Goal: Book appointment/travel/reservation

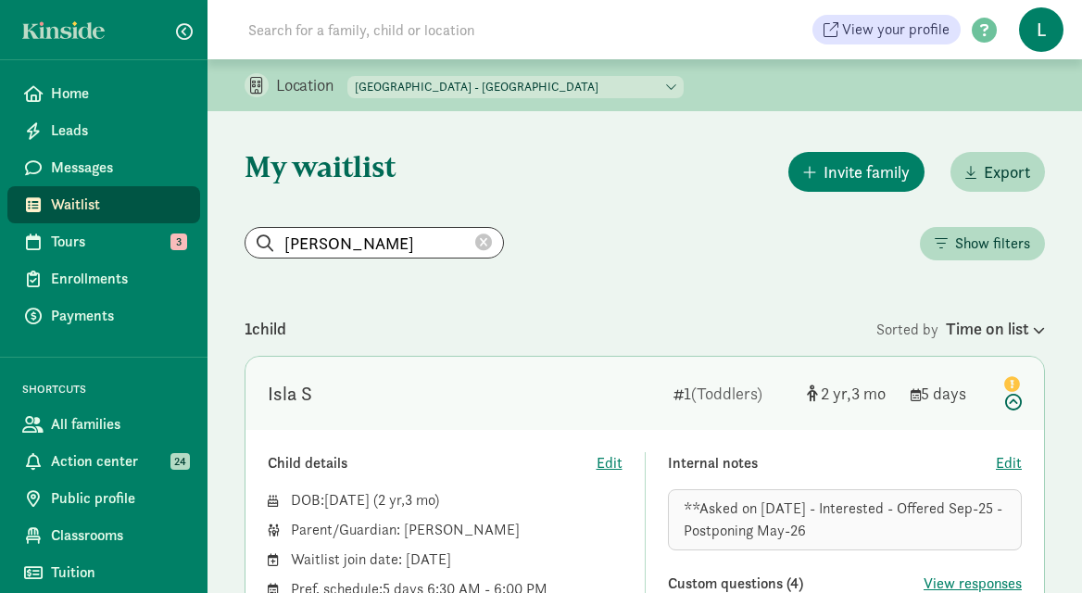
click at [475, 240] on icon at bounding box center [483, 242] width 17 height 17
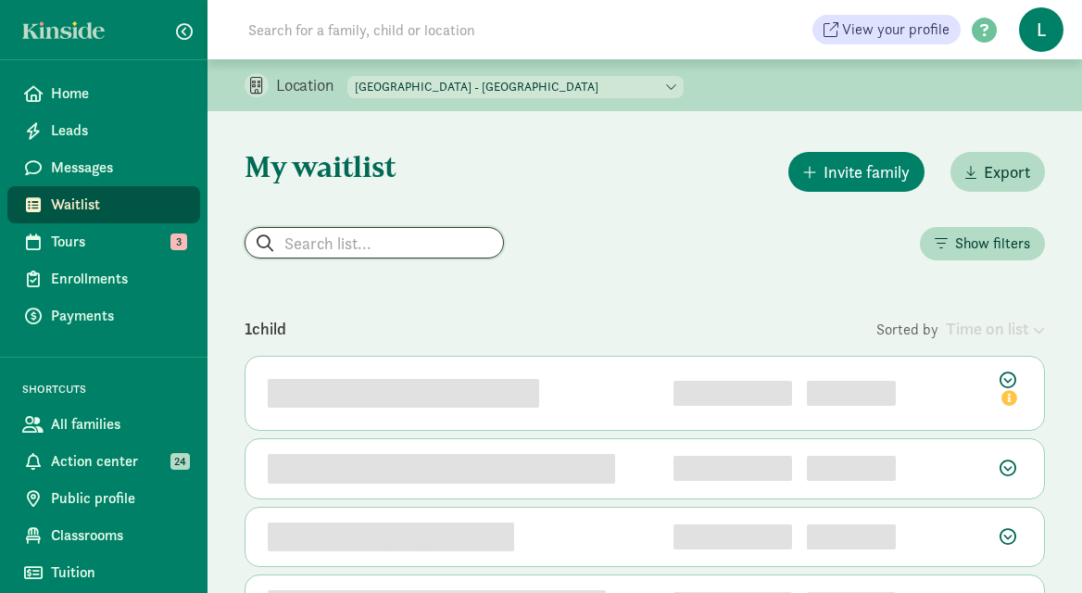
click at [350, 235] on input "search" at bounding box center [373, 243] width 257 height 30
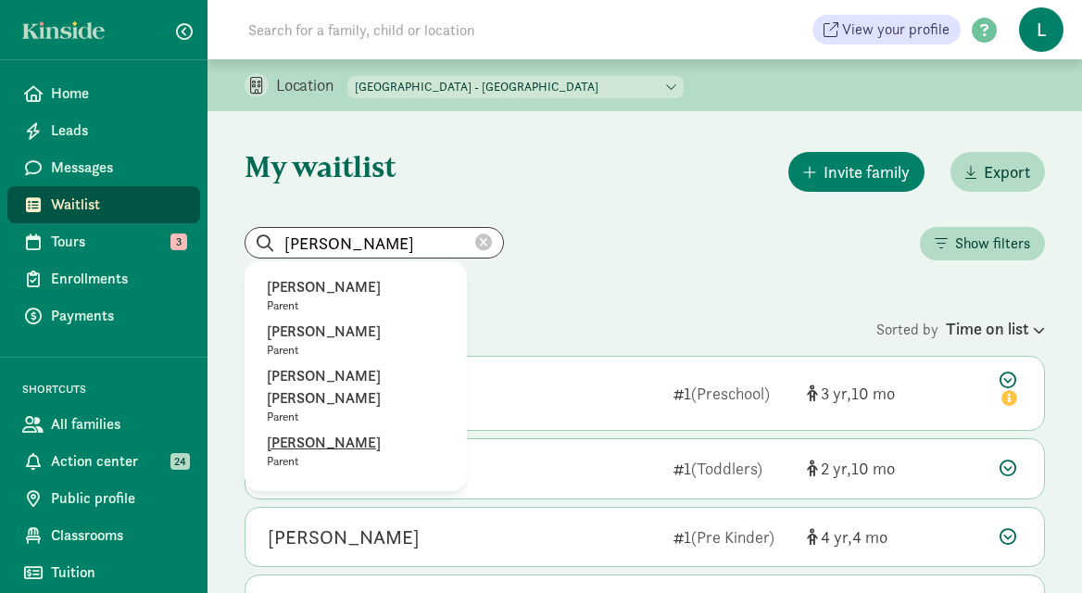
click at [329, 444] on p "Rebecca Presley" at bounding box center [356, 443] width 178 height 22
type input "Rebecca Presley"
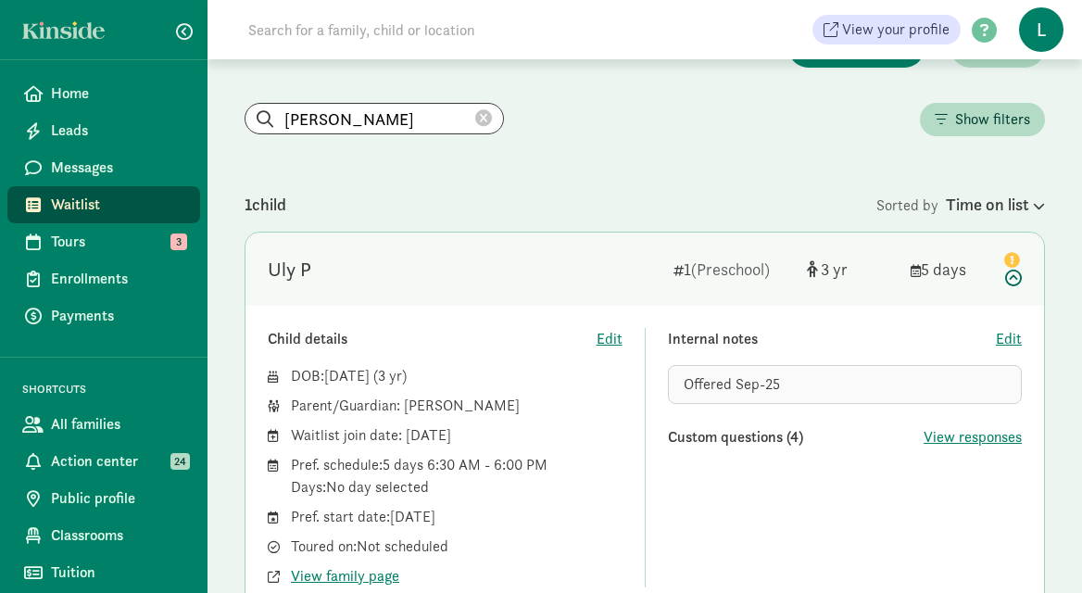
scroll to position [146, 0]
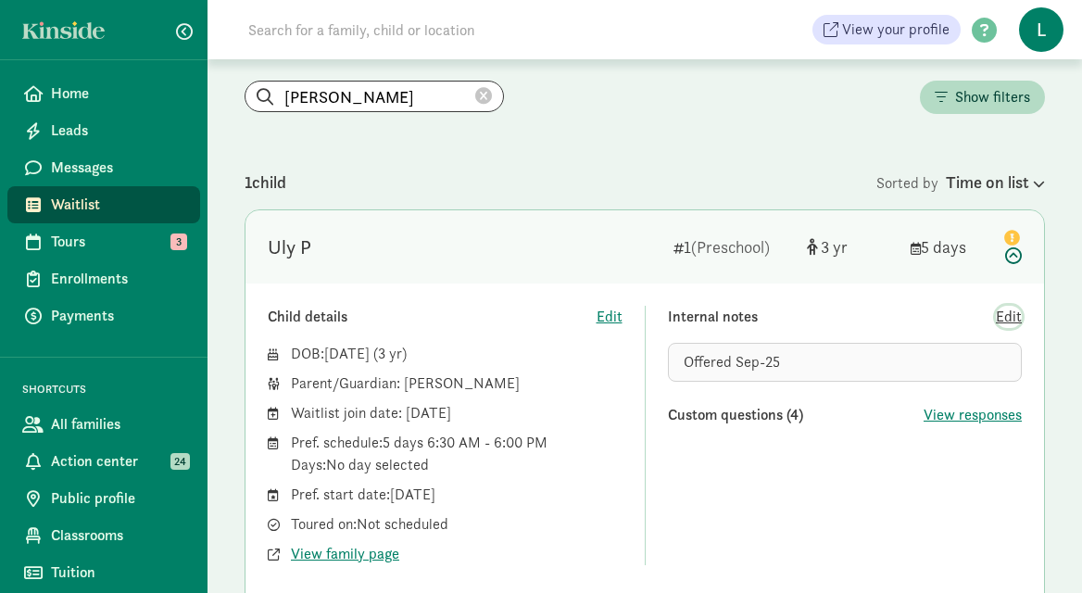
click at [1010, 321] on span "Edit" at bounding box center [1009, 317] width 26 height 22
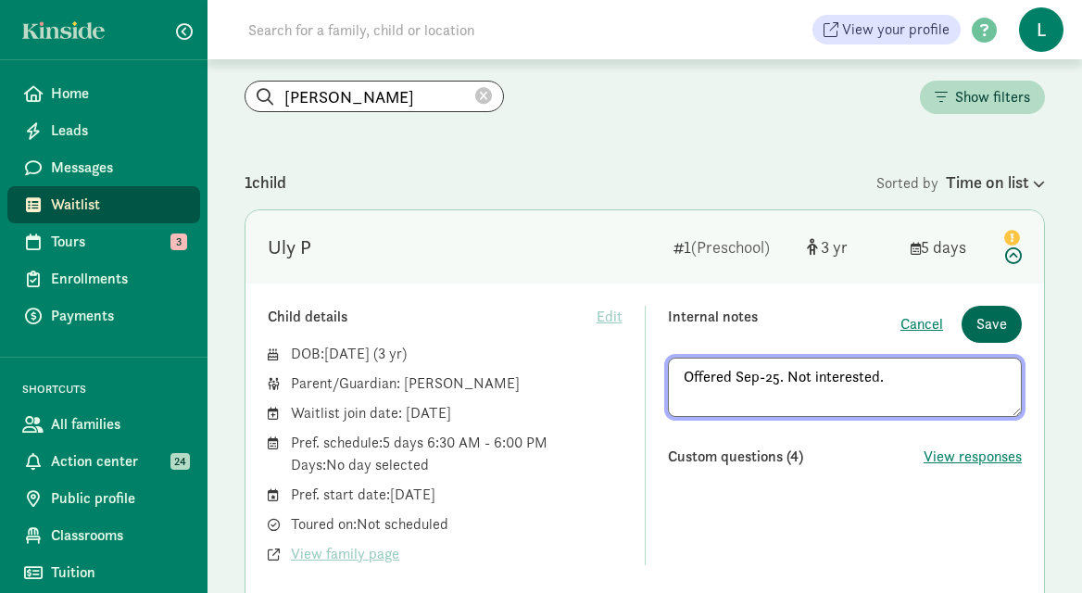
type textarea "Offered Sep-25. Not interested."
click at [1002, 328] on span "Save" at bounding box center [991, 324] width 31 height 22
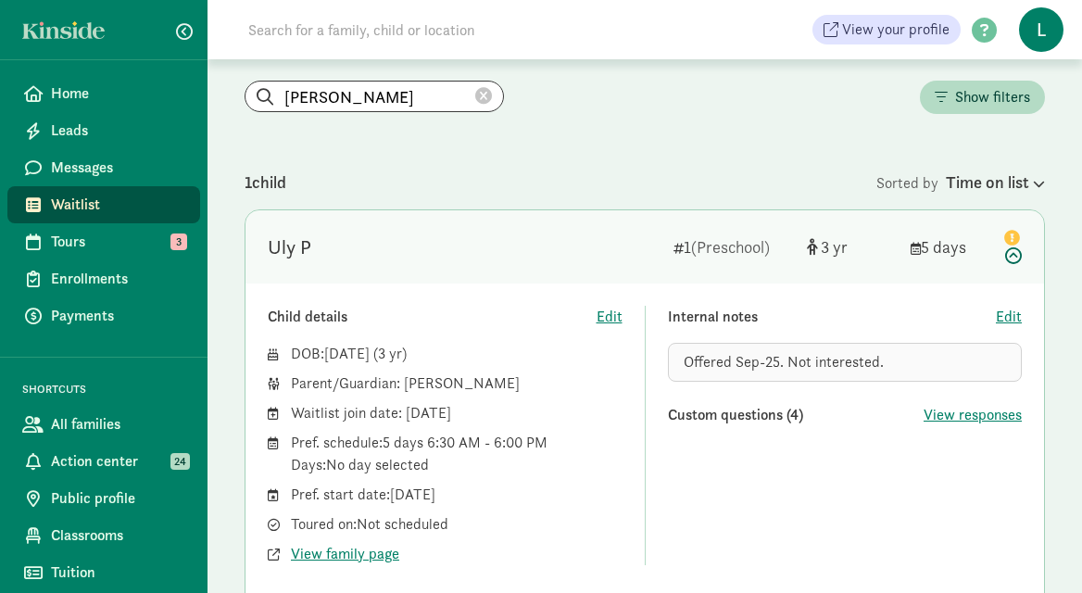
click at [475, 91] on icon at bounding box center [483, 96] width 17 height 17
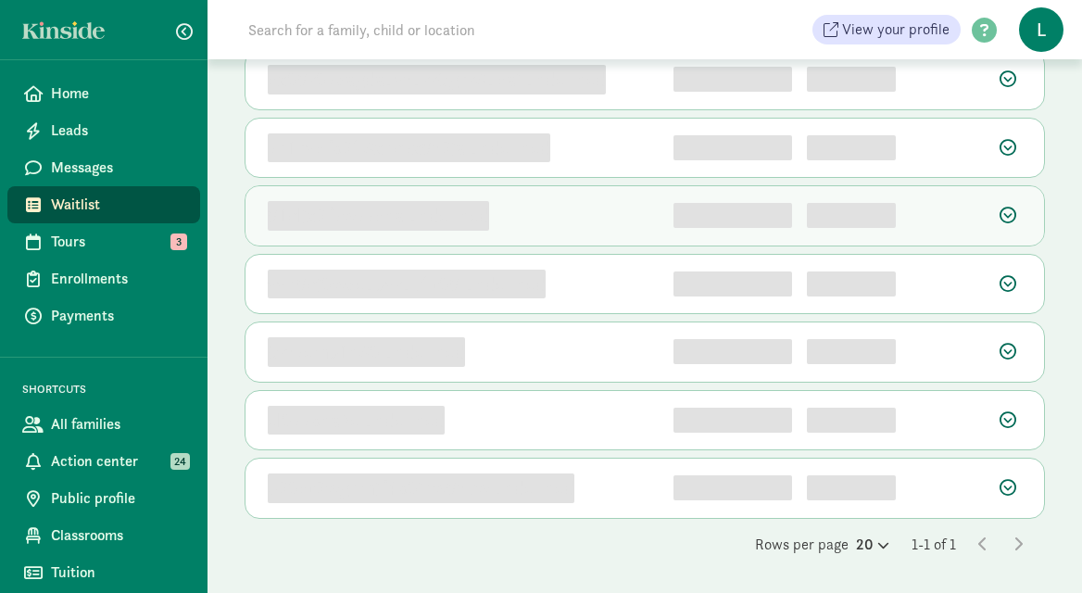
scroll to position [0, 0]
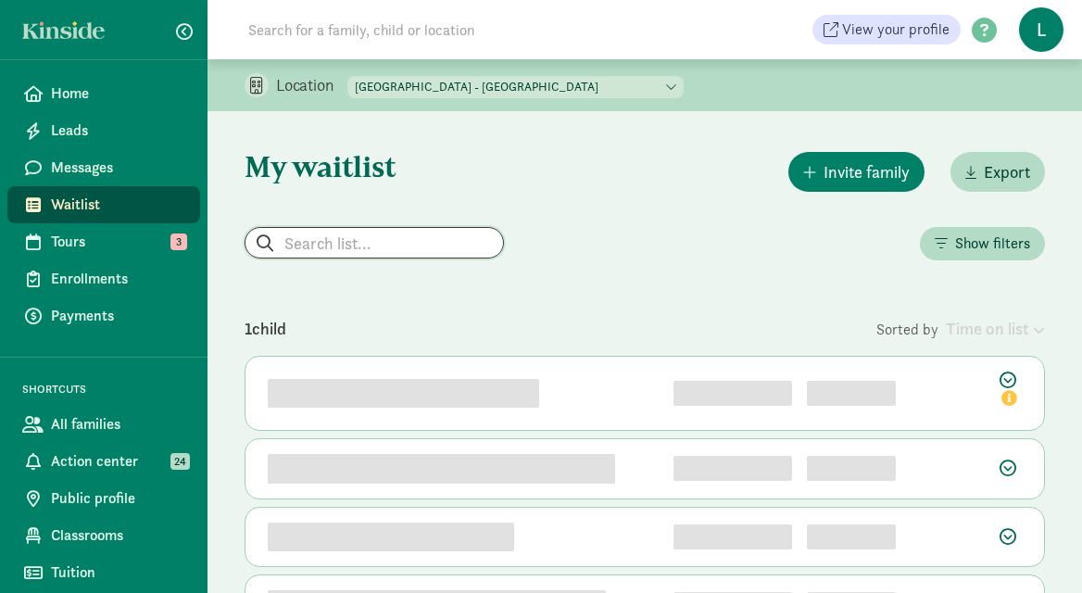
click at [360, 237] on input "search" at bounding box center [373, 243] width 257 height 30
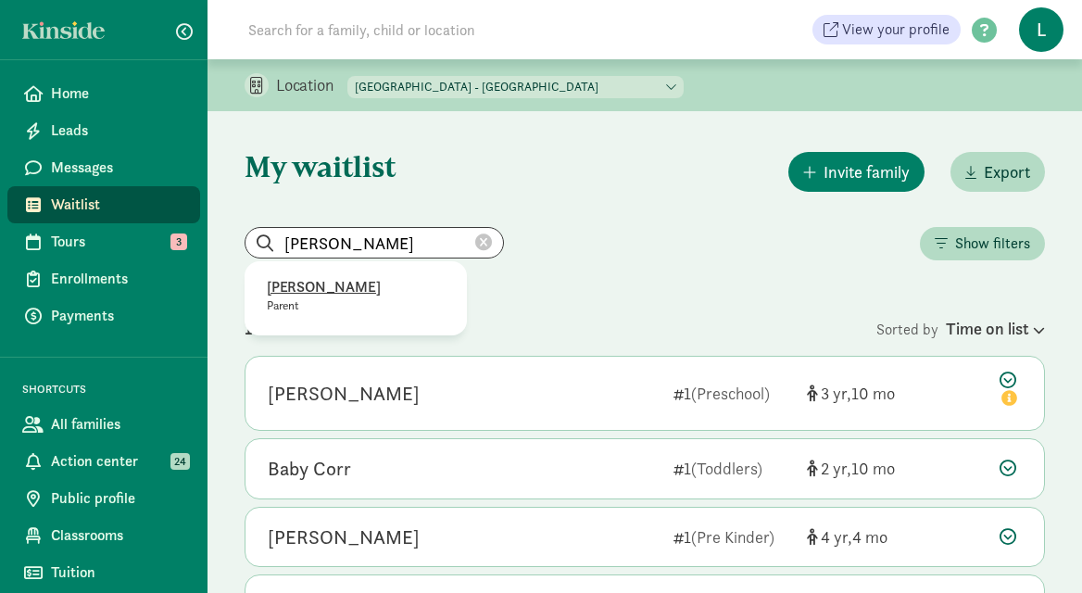
click at [328, 285] on p "alexa McKallor" at bounding box center [356, 287] width 178 height 22
type input "alexa McKallor"
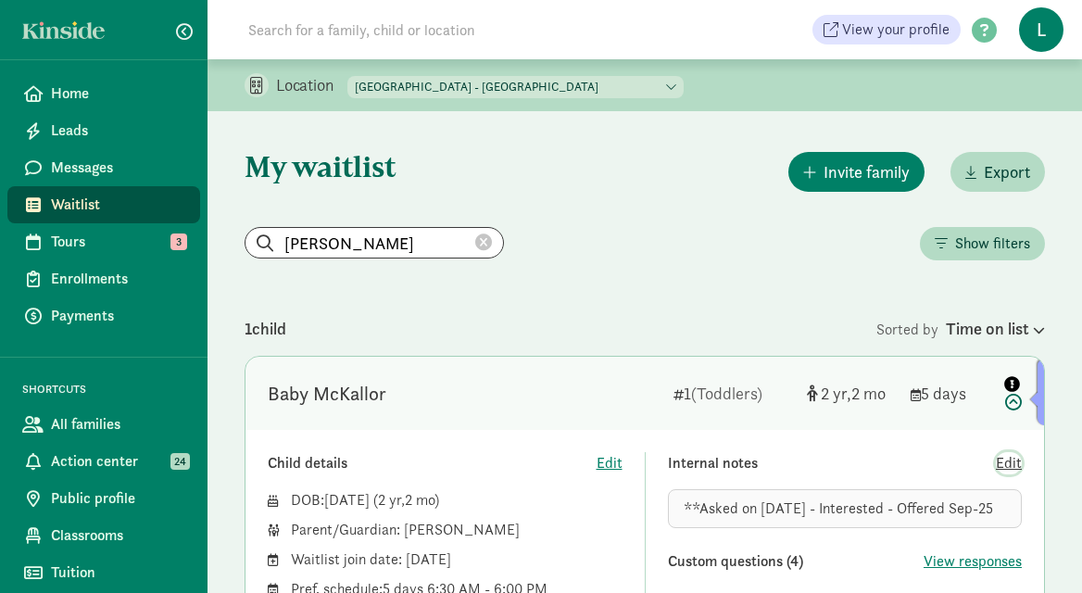
click at [1005, 463] on span "Edit" at bounding box center [1009, 463] width 26 height 22
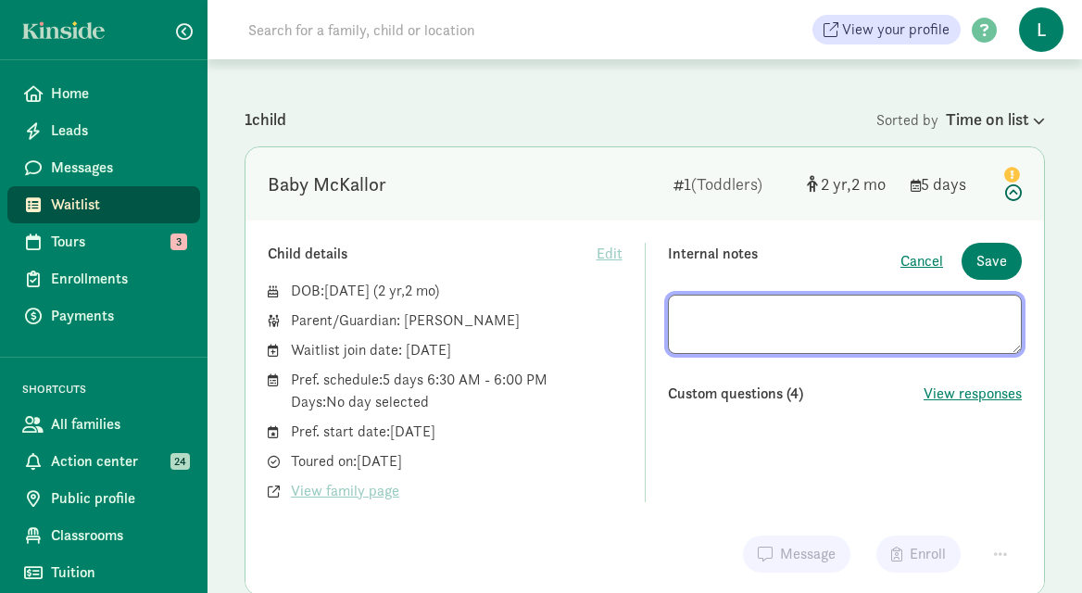
scroll to position [213, 0]
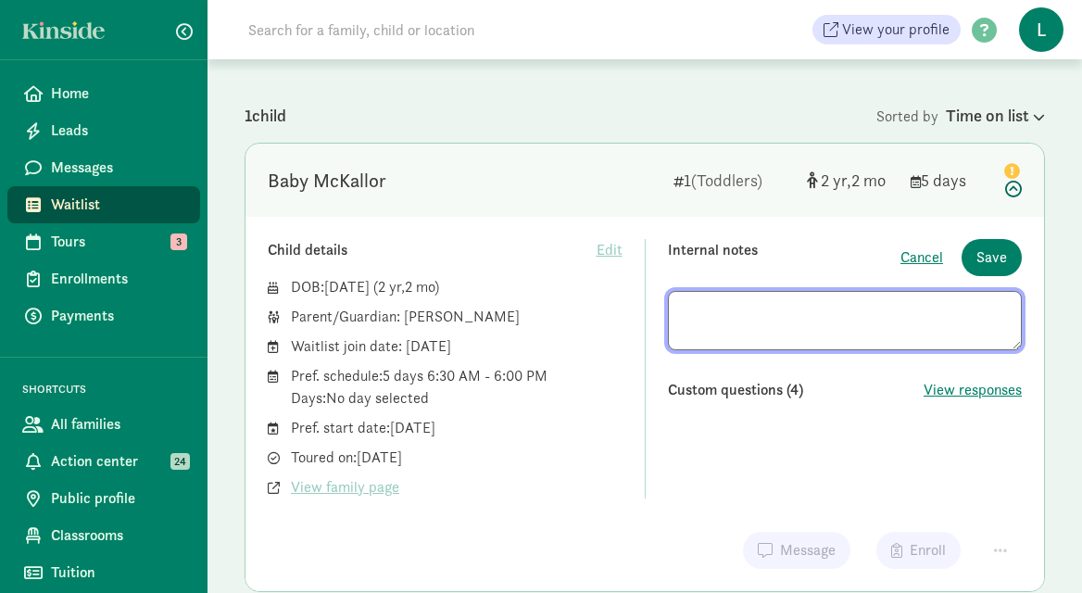
click at [1009, 309] on textarea at bounding box center [845, 320] width 355 height 59
drag, startPoint x: 994, startPoint y: 310, endPoint x: 623, endPoint y: 311, distance: 370.4
click at [623, 311] on div "Child details Edit DOB: May 28, 2023 ( 2 2 ) Parent/Guardian: alexa McKallor Wa…" at bounding box center [645, 368] width 754 height 259
paste textarea "**Asked on 8/18/25 - Interested - Offered Sep-25 - Not interested but want to s…"
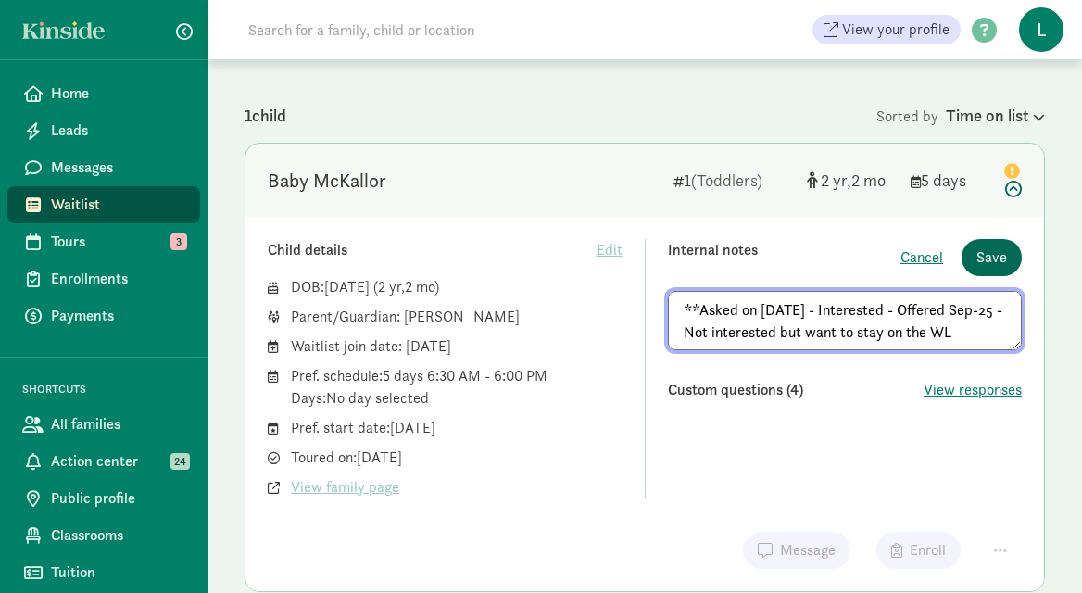
type textarea "**Asked on 8/18/25 - Interested - Offered Sep-25 - Not interested but want to s…"
click at [985, 261] on span "Save" at bounding box center [991, 257] width 31 height 22
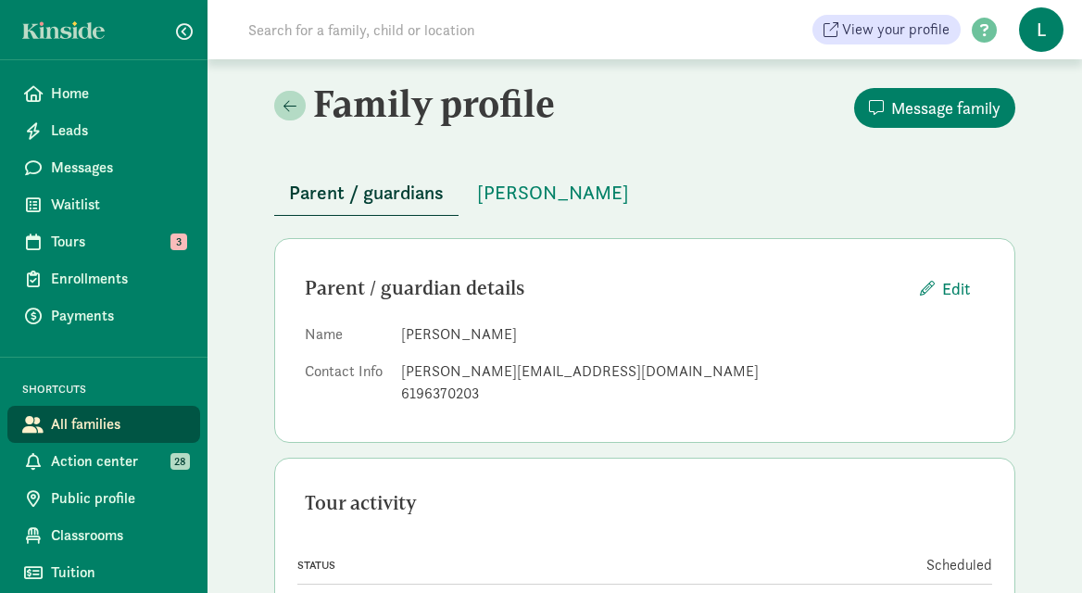
scroll to position [94, 0]
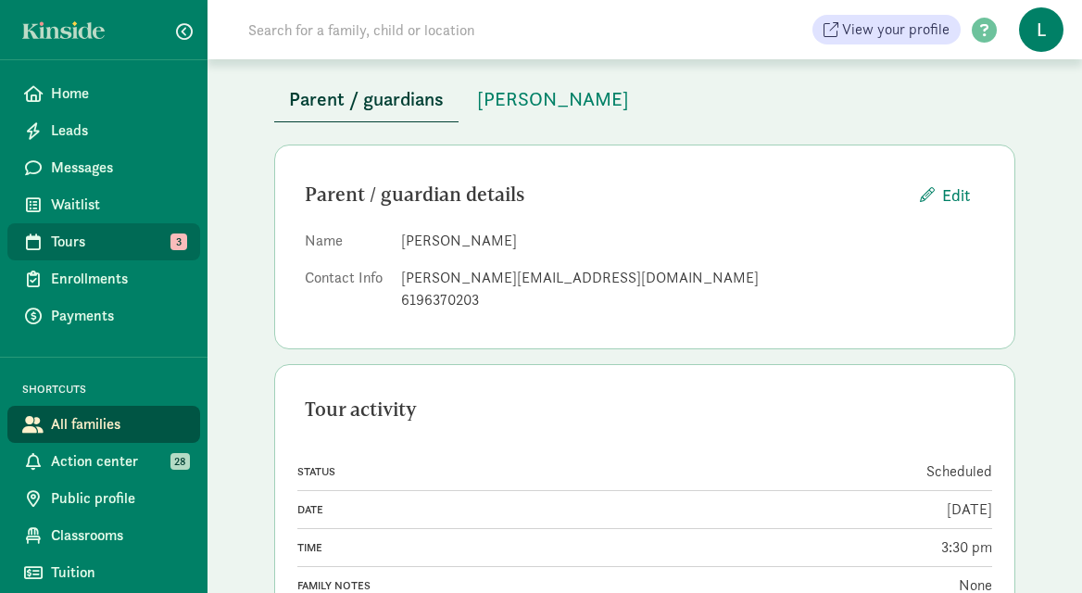
click at [86, 253] on link "Tours 3" at bounding box center [103, 241] width 193 height 37
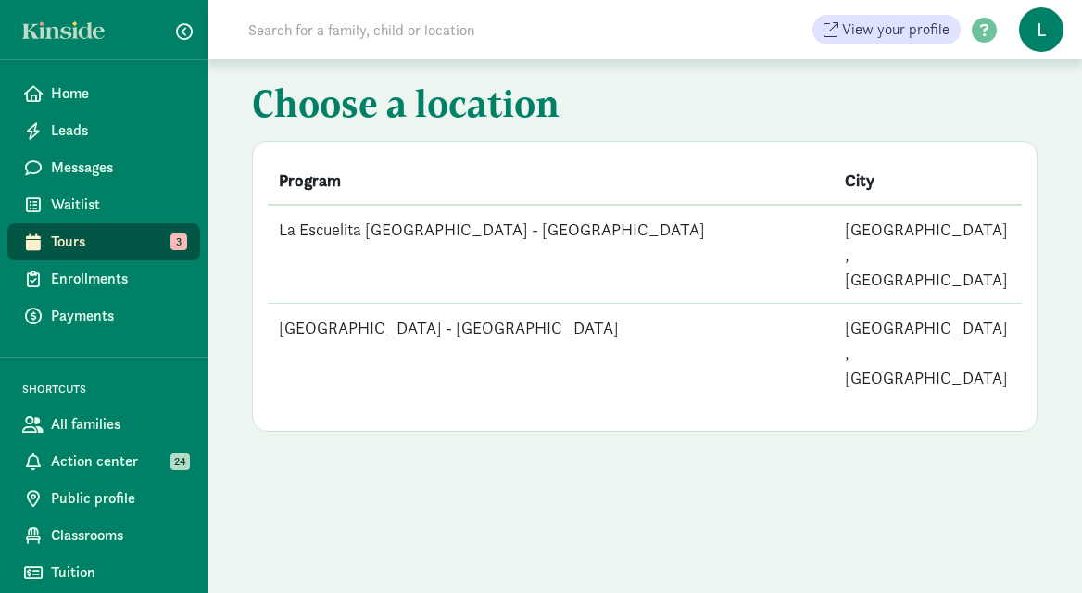
click at [517, 304] on td "[GEOGRAPHIC_DATA] - [GEOGRAPHIC_DATA]" at bounding box center [551, 353] width 566 height 98
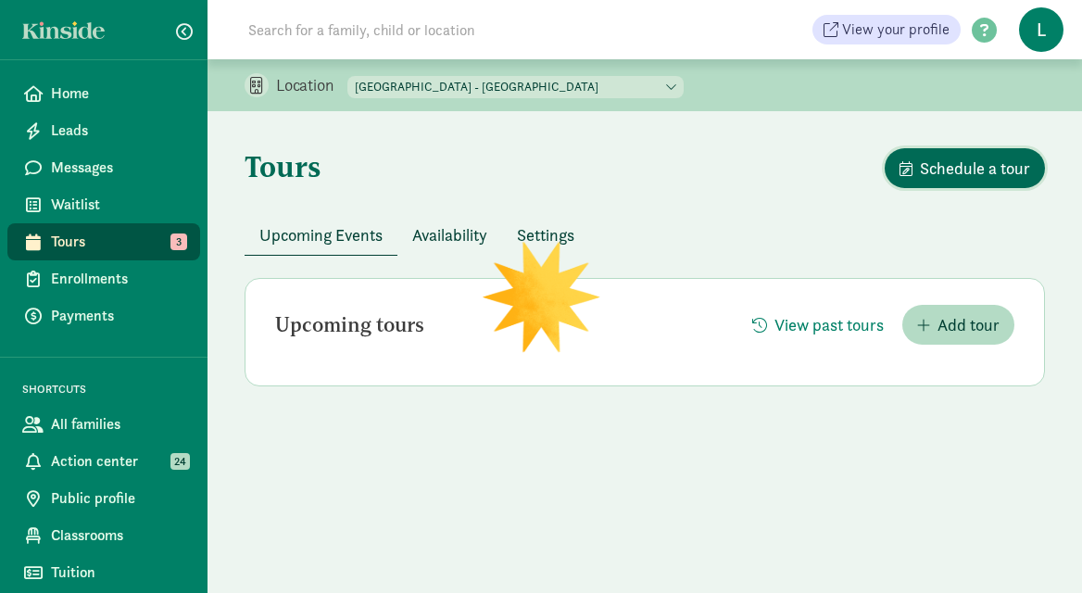
click at [951, 175] on span "Schedule a tour" at bounding box center [975, 168] width 110 height 25
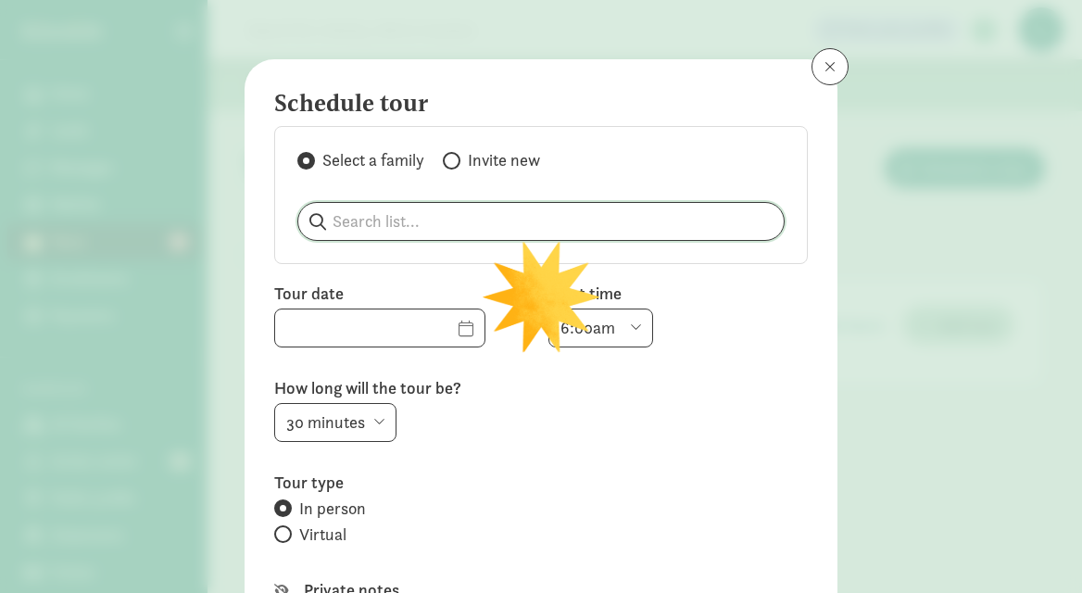
click at [515, 215] on input "search" at bounding box center [540, 221] width 485 height 37
click at [385, 218] on input "search" at bounding box center [540, 221] width 485 height 37
paste input "[PERSON_NAME]"
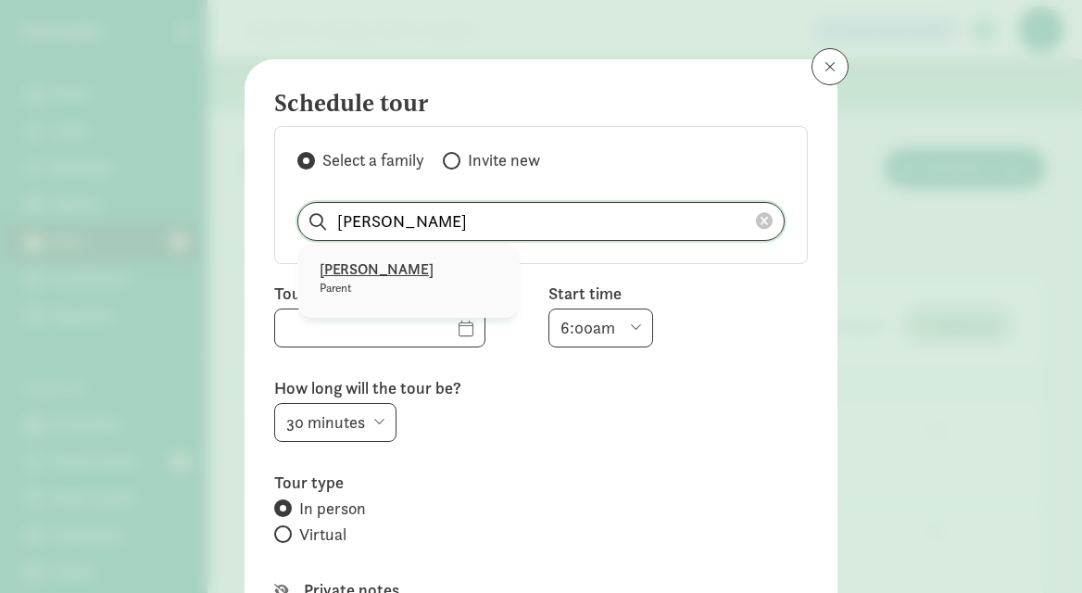
type input "[PERSON_NAME]"
click at [356, 274] on p "[PERSON_NAME]" at bounding box center [408, 269] width 178 height 22
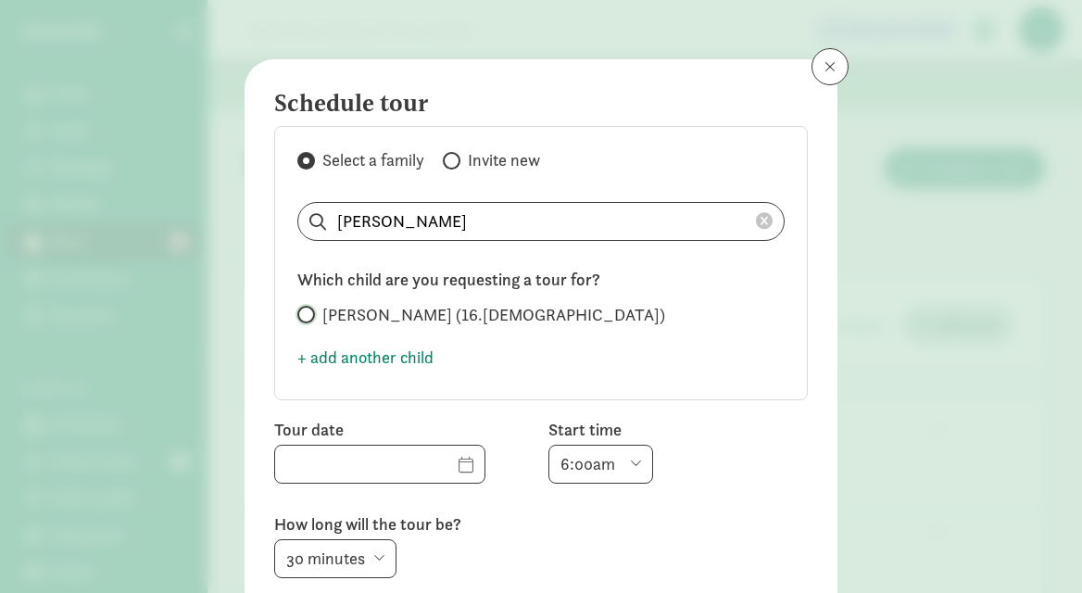
click at [304, 319] on input "Zoie Wharton (16.5 months old)" at bounding box center [303, 314] width 12 height 12
radio input "true"
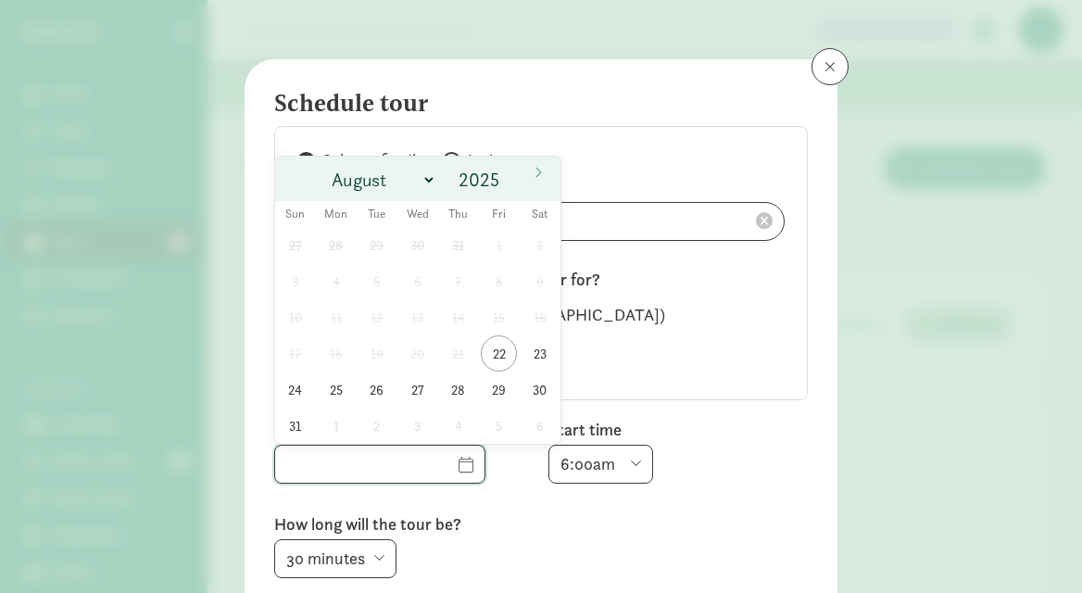
click at [445, 459] on input "text" at bounding box center [379, 463] width 209 height 37
click at [344, 393] on span "25" at bounding box center [336, 389] width 36 height 36
type input "08/25/2025"
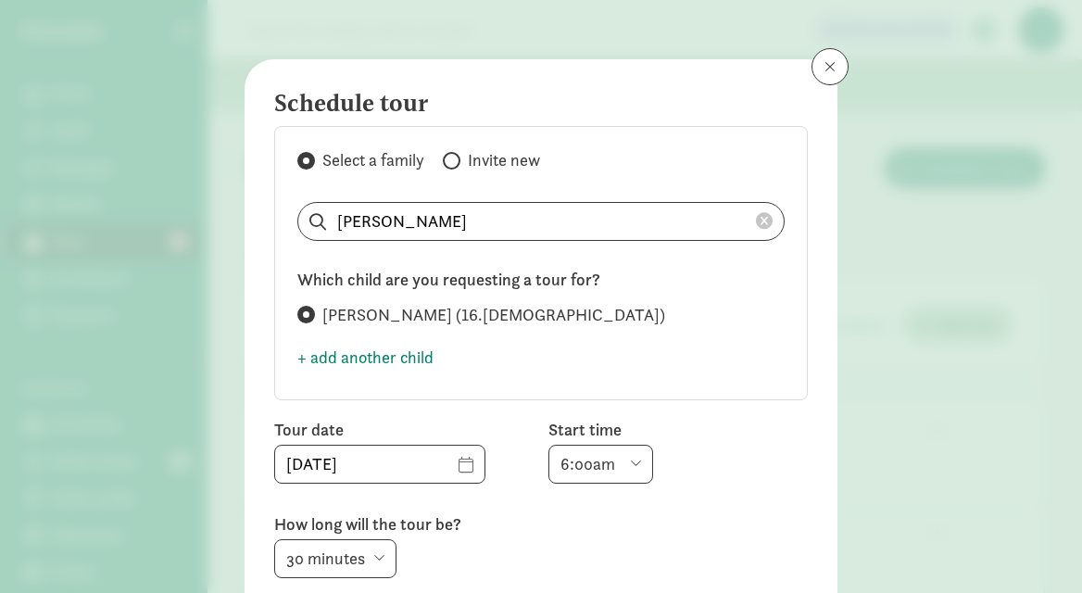
click at [639, 463] on select "6:00am 6:30am 7:00am 7:30am 8:00am 8:30am 9:00am 9:30am 10:00am 10:30am 11:00am…" at bounding box center [600, 464] width 105 height 39
select select "9:30am"
click at [548, 445] on select "6:00am 6:30am 7:00am 7:30am 8:00am 8:30am 9:00am 9:30am 10:00am 10:30am 11:00am…" at bounding box center [600, 464] width 105 height 39
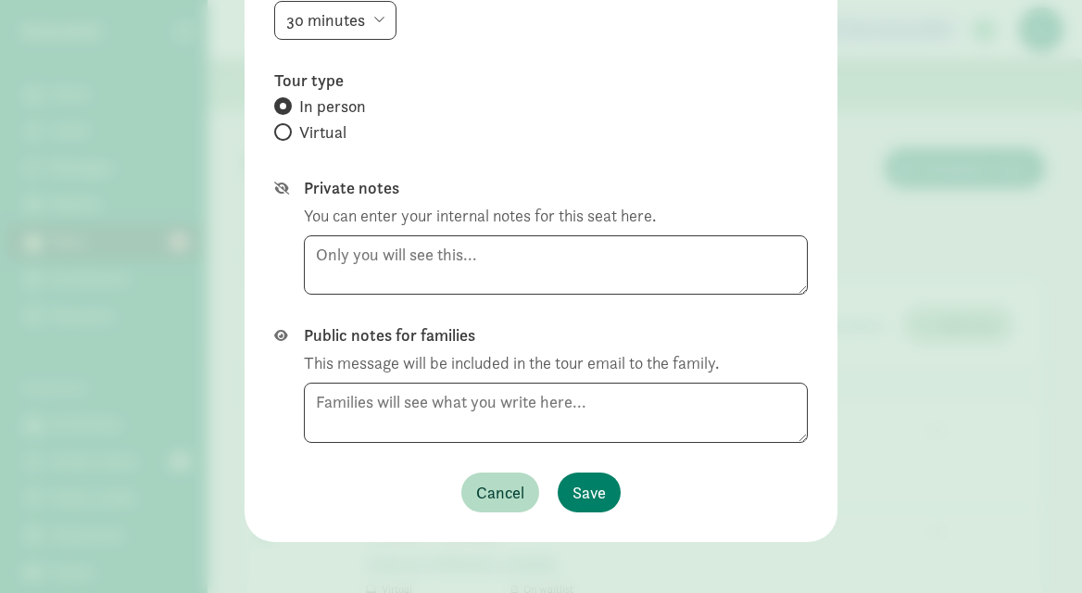
scroll to position [546, 0]
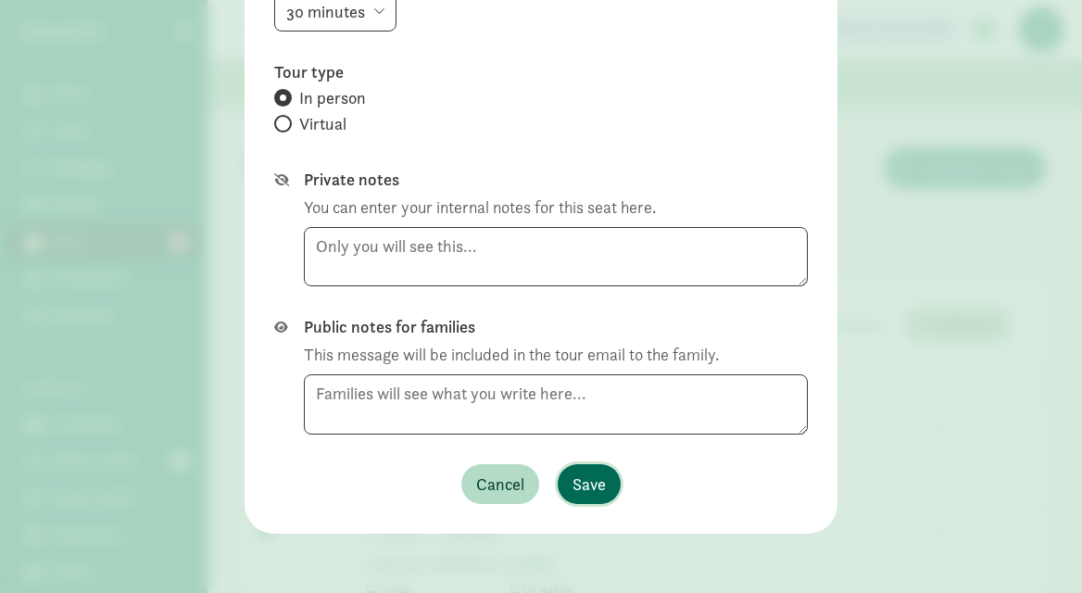
click at [594, 474] on span "Save" at bounding box center [588, 483] width 33 height 25
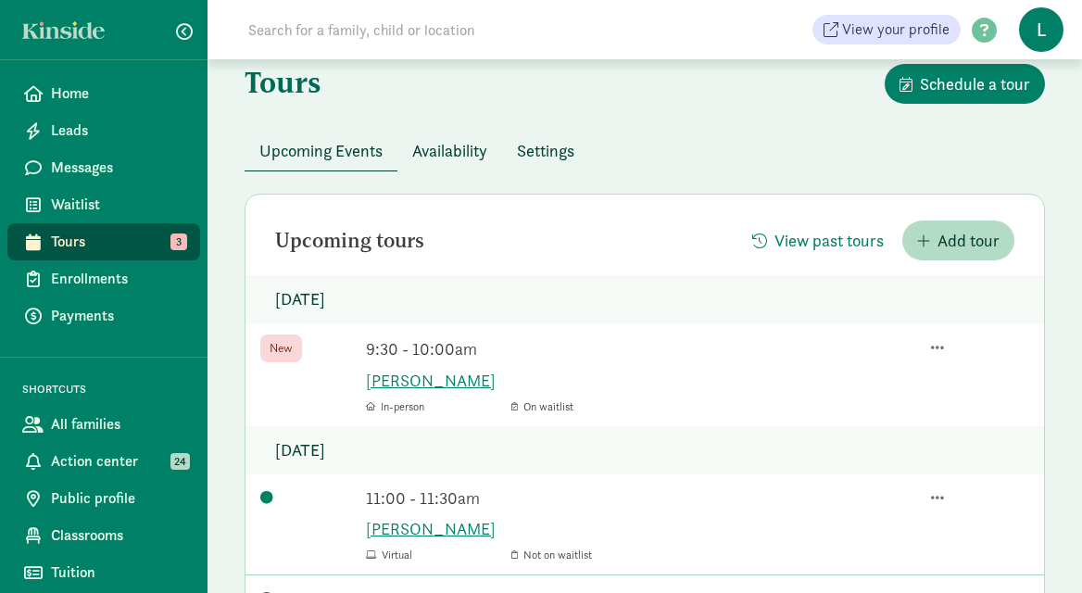
scroll to position [0, 0]
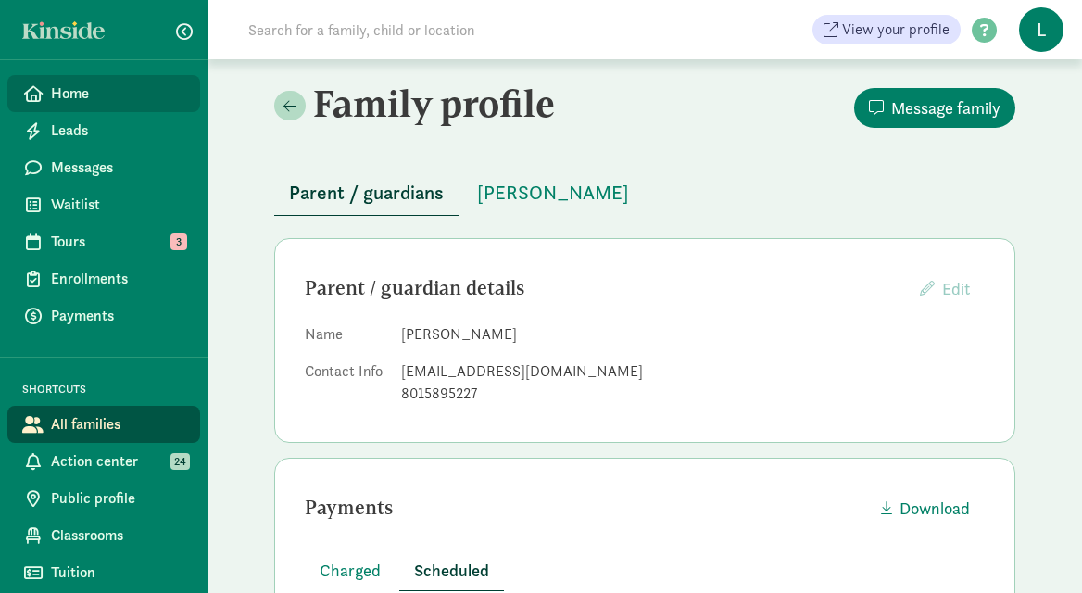
click at [125, 95] on span "Home" at bounding box center [118, 93] width 134 height 22
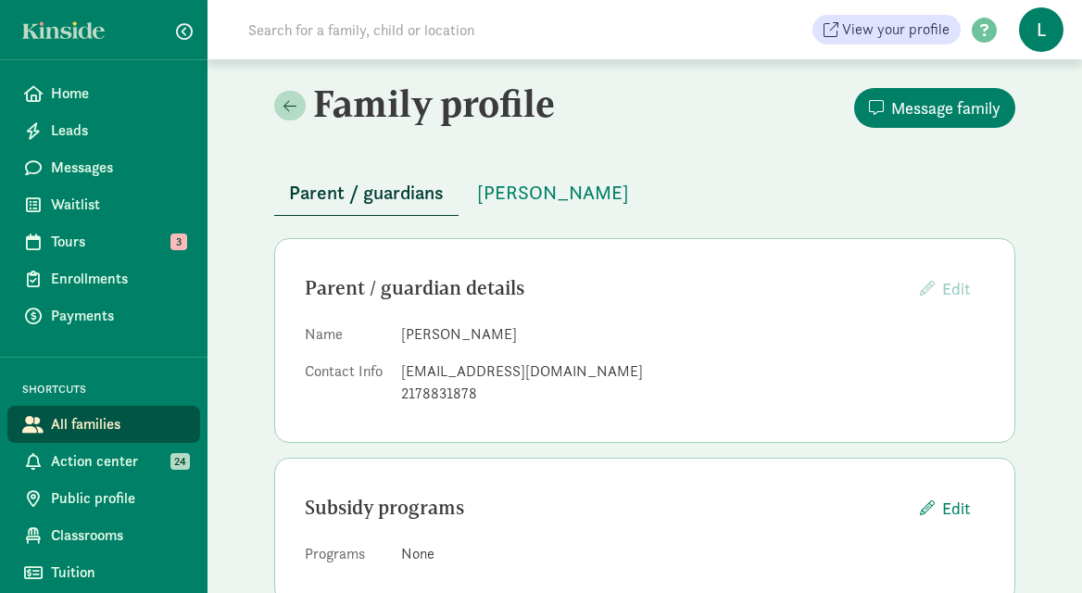
scroll to position [46, 0]
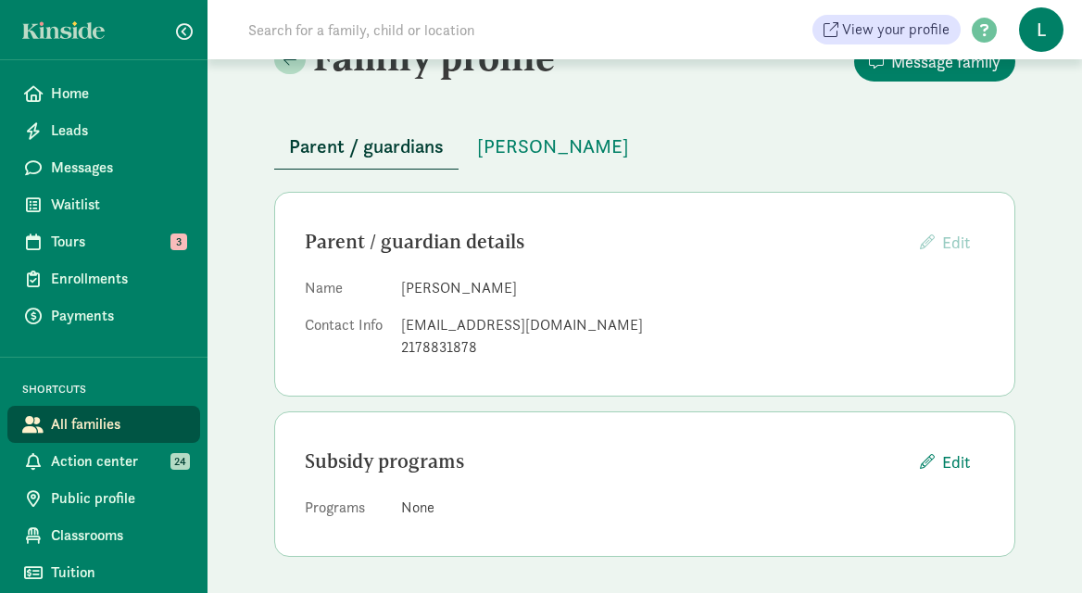
click at [278, 28] on input at bounding box center [497, 29] width 520 height 37
paste input "[PERSON_NAME]"
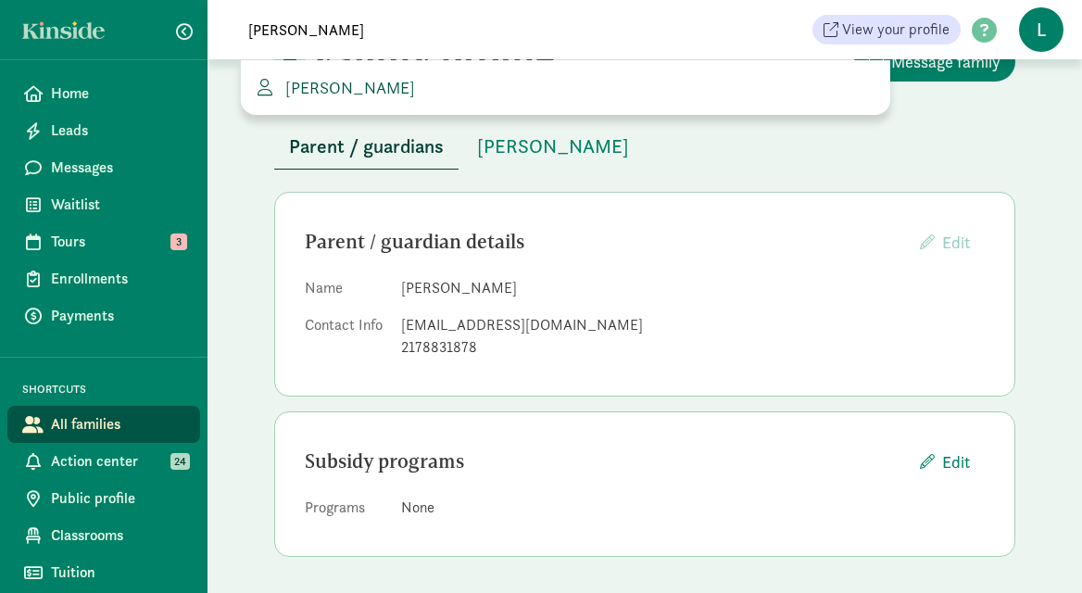
type input "[PERSON_NAME]"
click at [356, 91] on span "[PERSON_NAME]" at bounding box center [346, 87] width 137 height 21
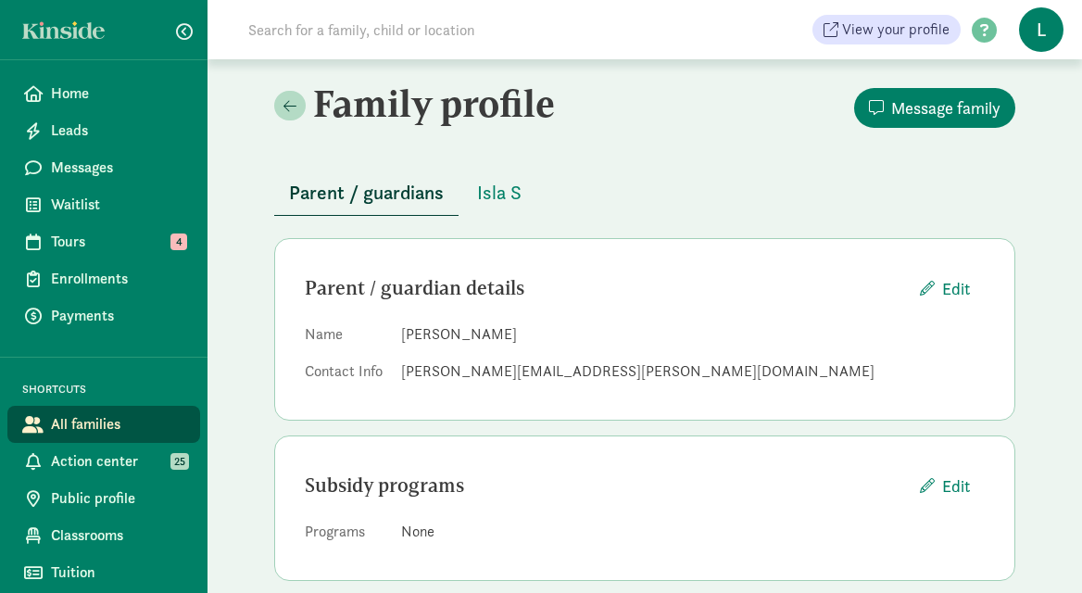
scroll to position [24, 0]
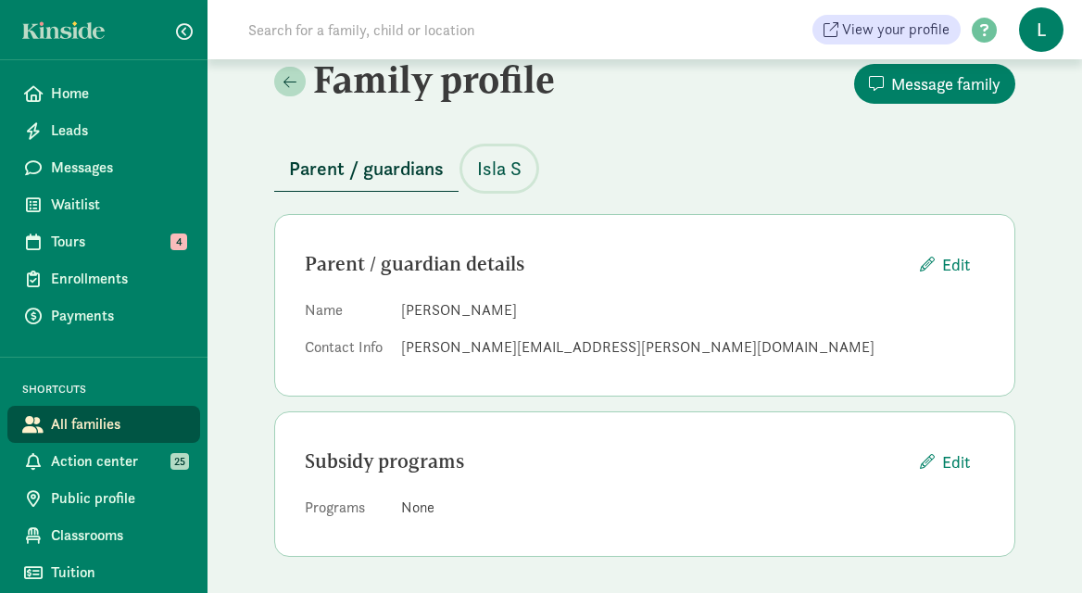
click at [502, 168] on span "Isla S" at bounding box center [499, 169] width 44 height 30
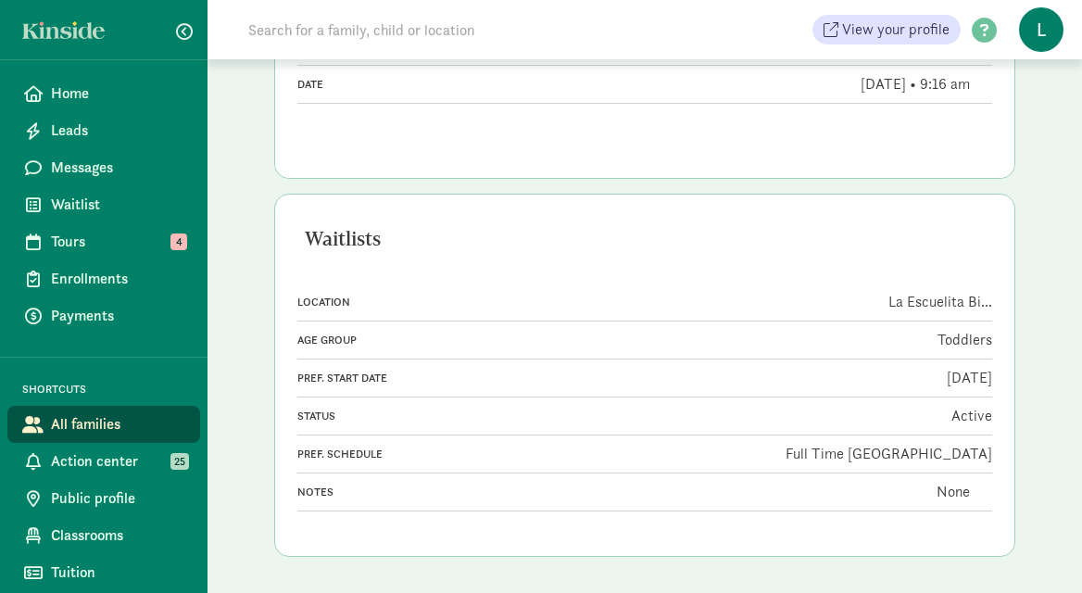
scroll to position [881, 0]
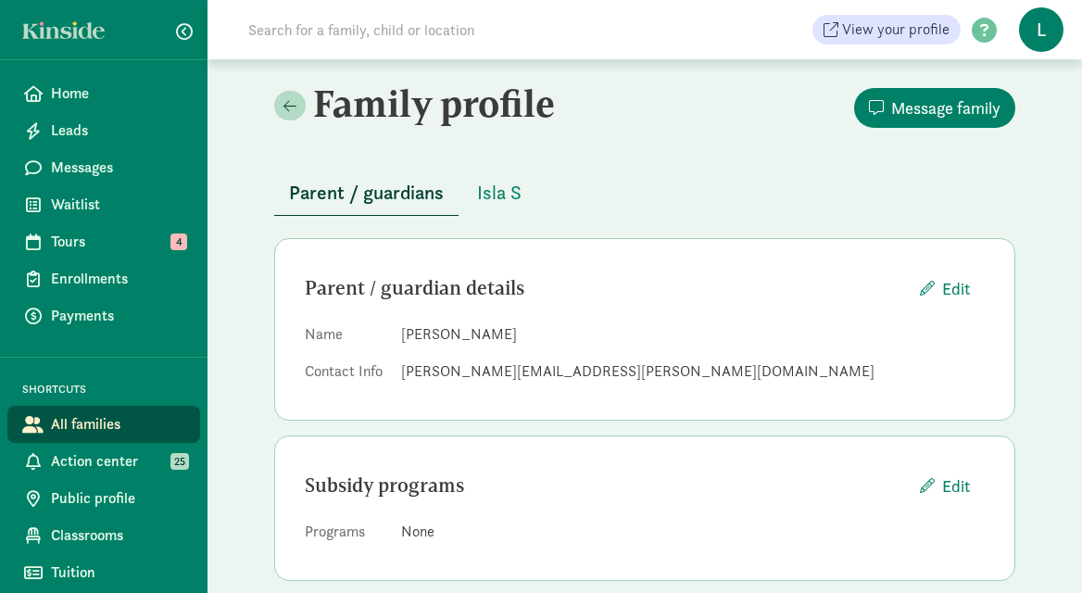
scroll to position [24, 0]
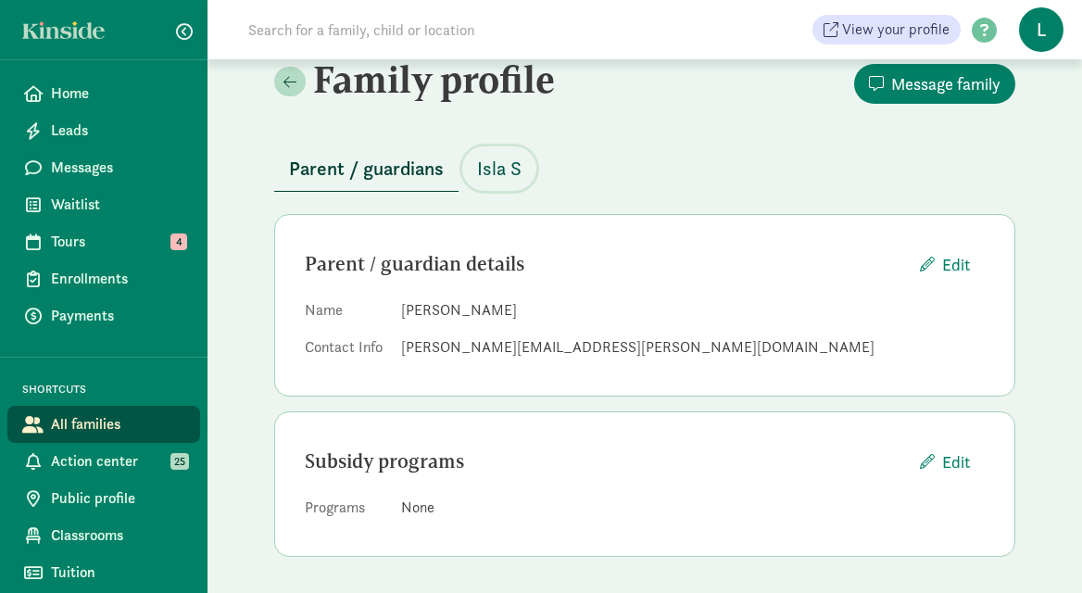
click at [497, 171] on span "Isla S" at bounding box center [499, 169] width 44 height 30
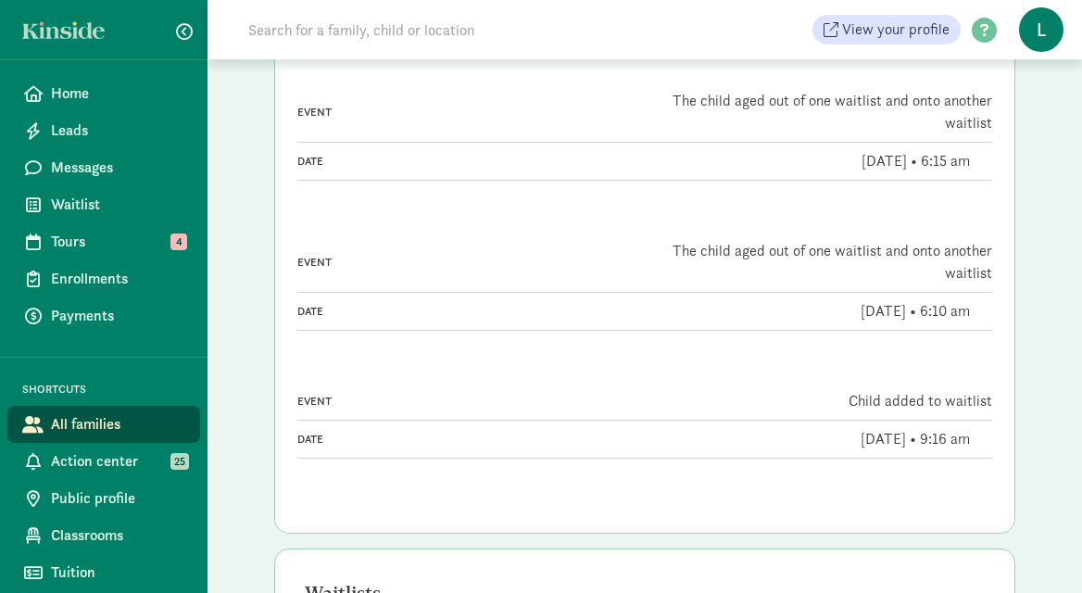
scroll to position [567, 0]
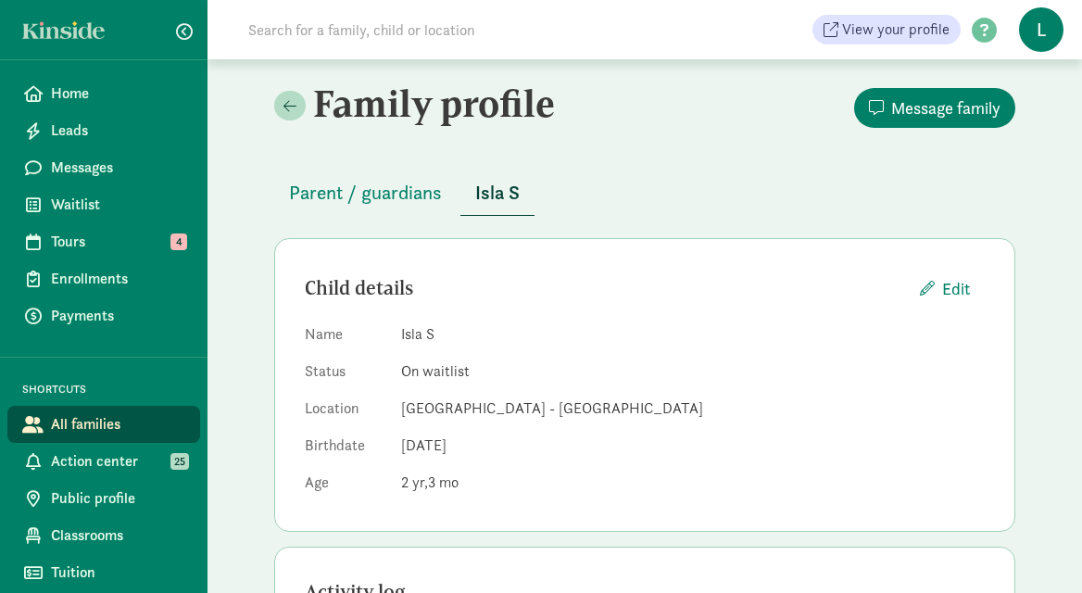
click at [337, 33] on input at bounding box center [497, 29] width 520 height 37
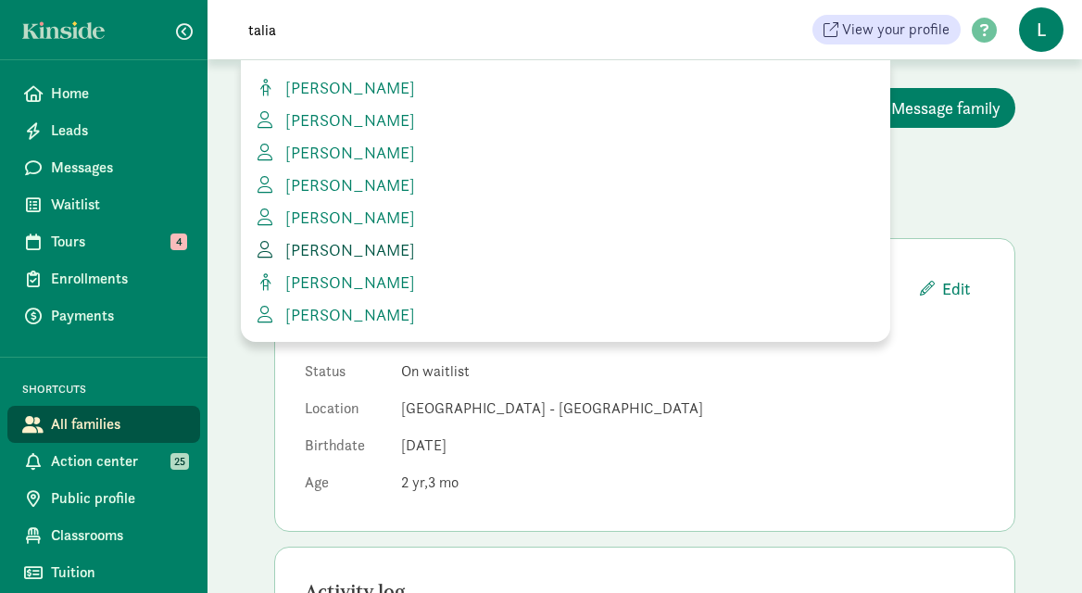
type input "talia"
click at [331, 252] on span "[PERSON_NAME]" at bounding box center [346, 249] width 137 height 21
